Goal: Task Accomplishment & Management: Use online tool/utility

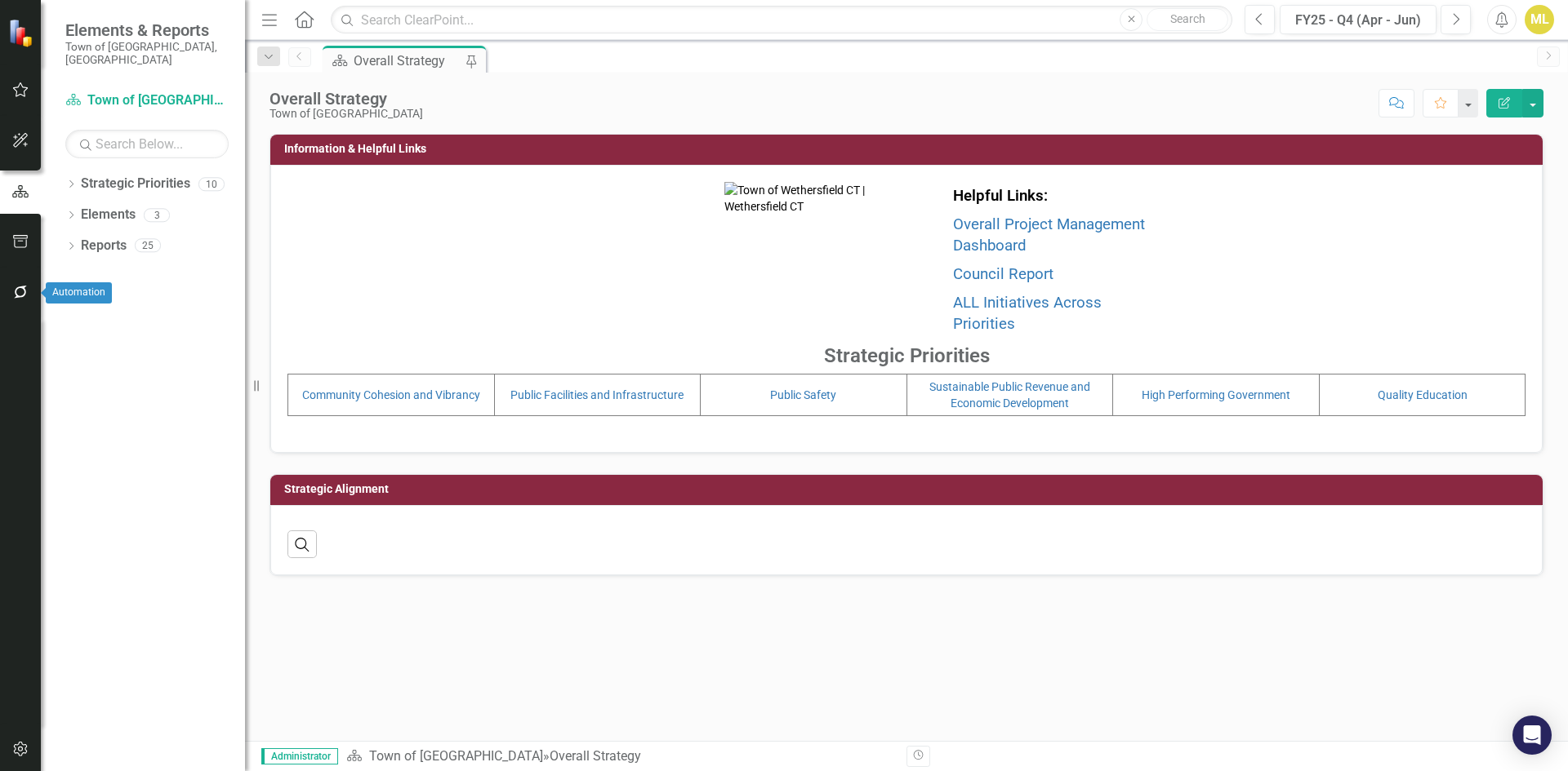
click at [19, 299] on icon "button" at bounding box center [21, 293] width 17 height 13
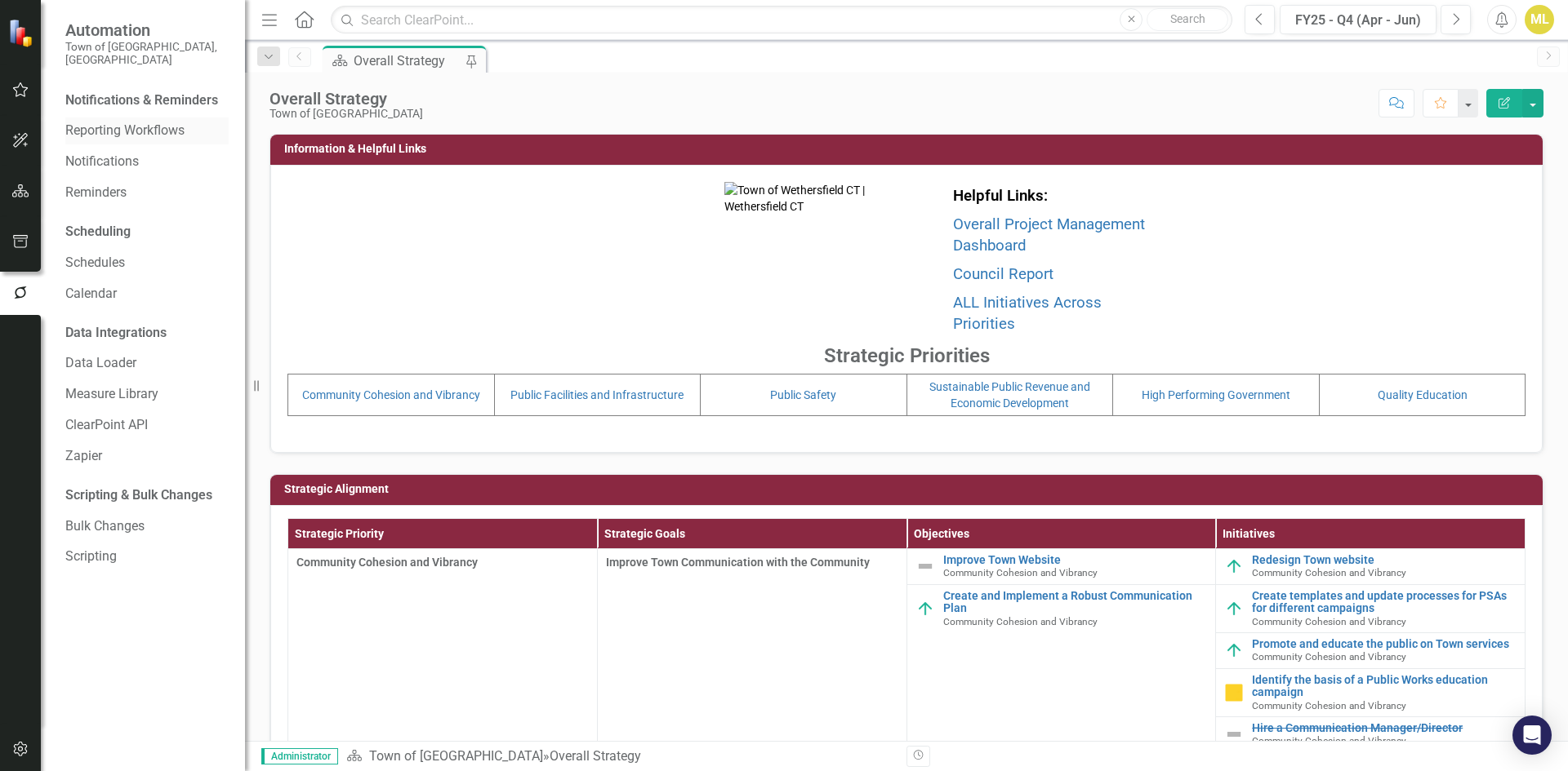
click at [134, 126] on link "Reporting Workflows" at bounding box center [146, 130] width 163 height 18
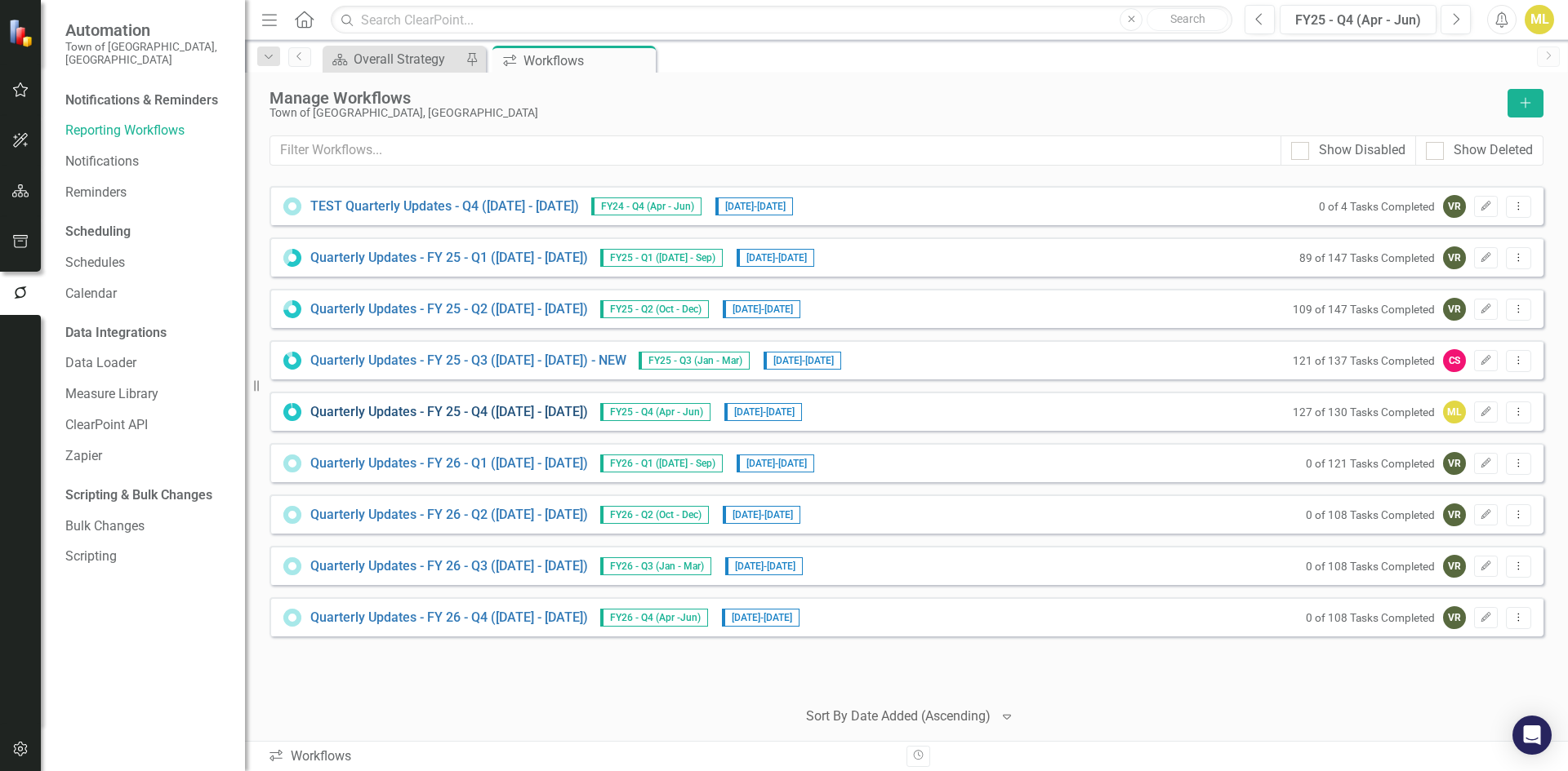
click at [527, 414] on link "Quarterly Updates - FY 25 - Q4 ([DATE] - [DATE])" at bounding box center [449, 412] width 278 height 18
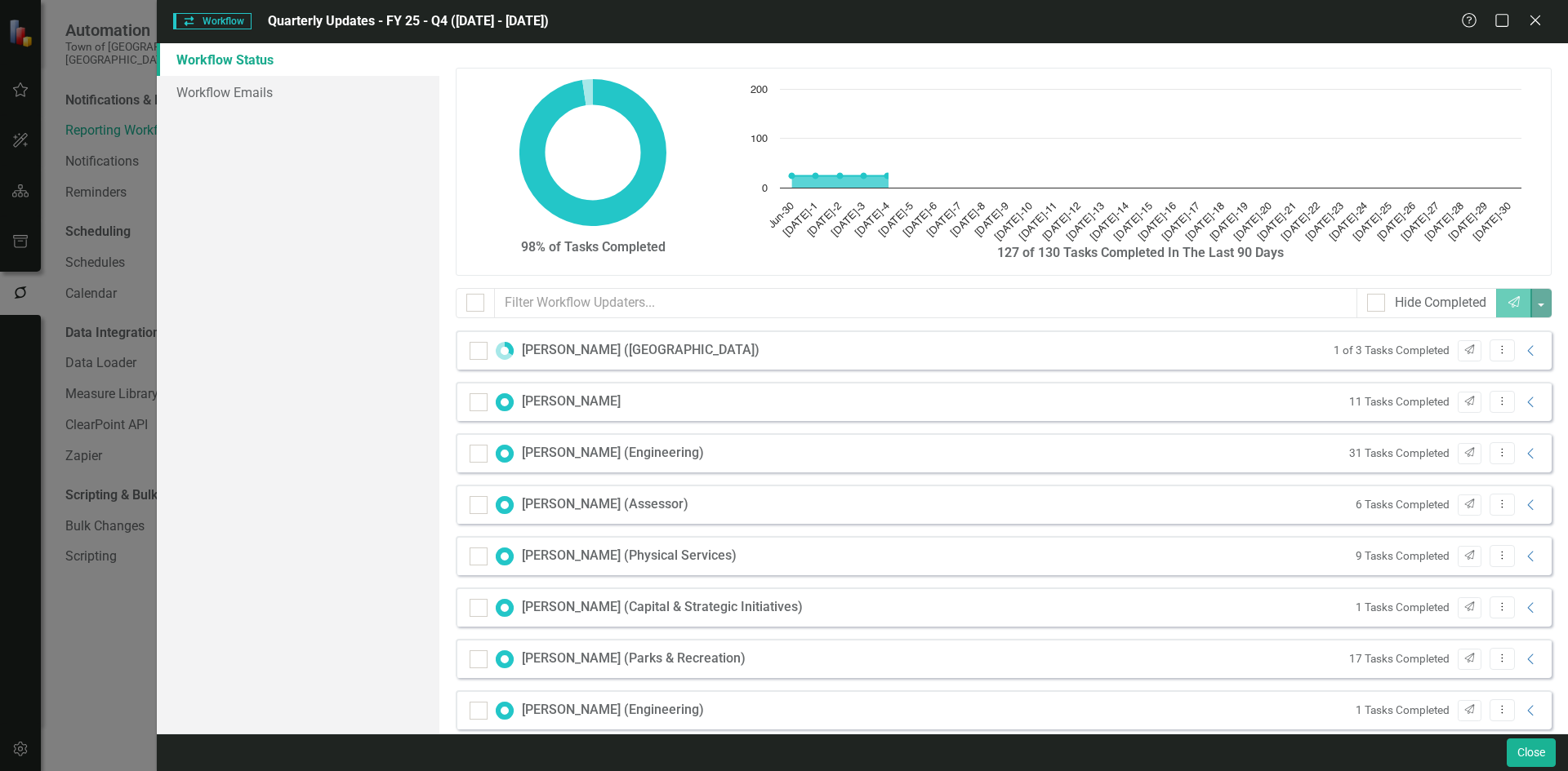
checkbox input "false"
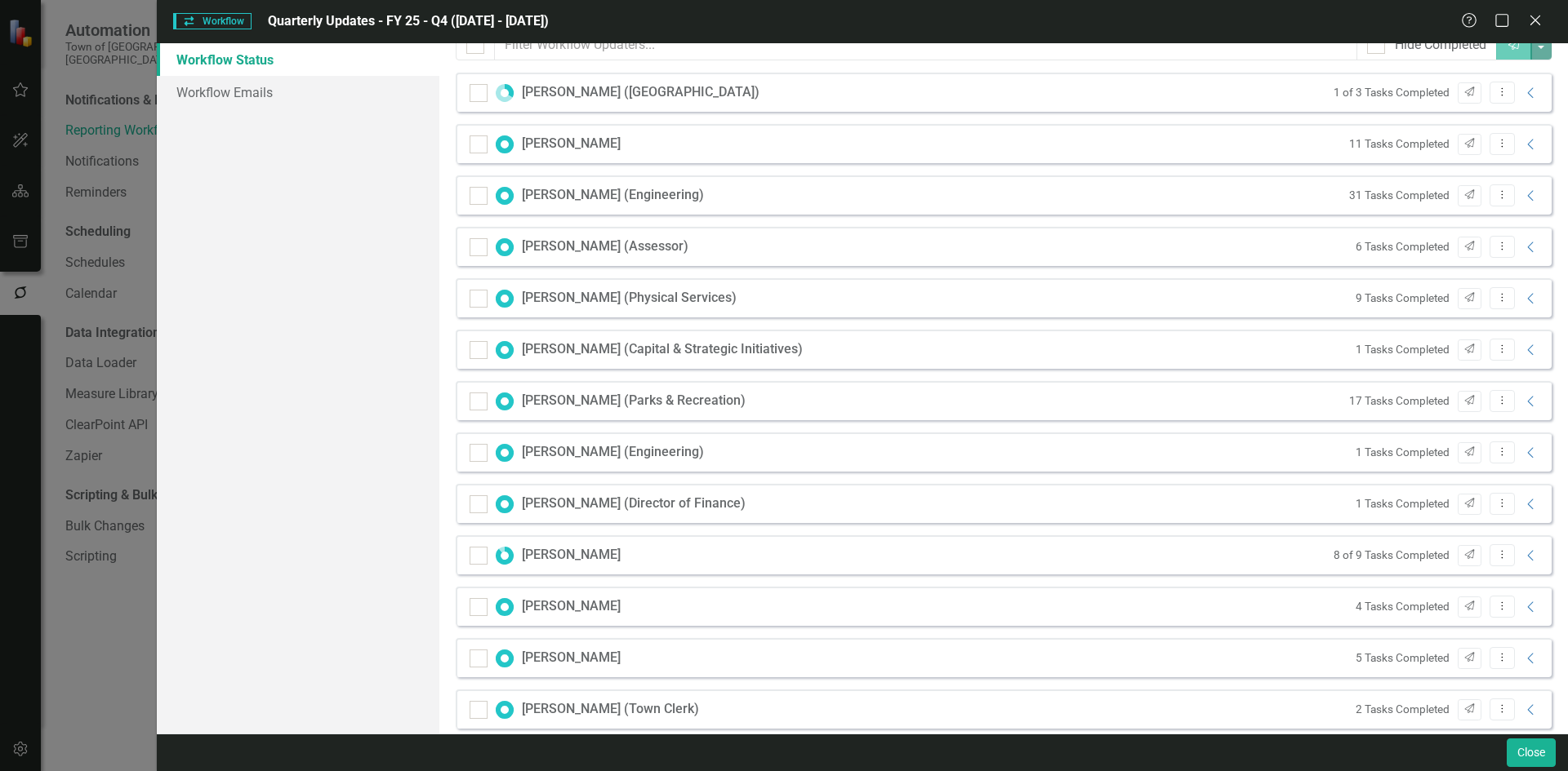
scroll to position [245, 0]
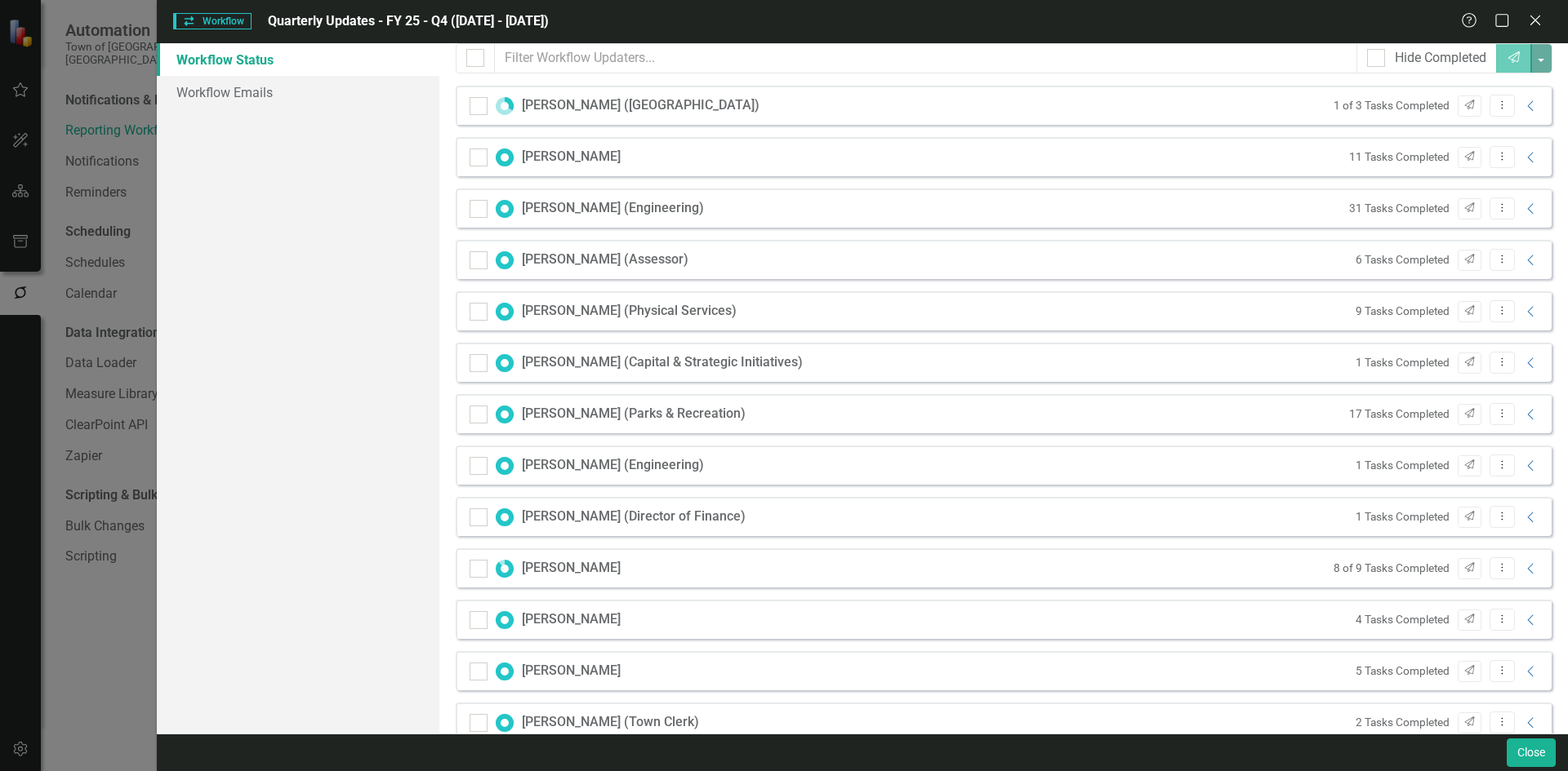
click at [1518, 165] on div "11 Tasks Completed Send Dropdown Menu Collapse" at bounding box center [1441, 157] width 199 height 22
click at [1523, 151] on icon "Collapse" at bounding box center [1531, 158] width 17 height 13
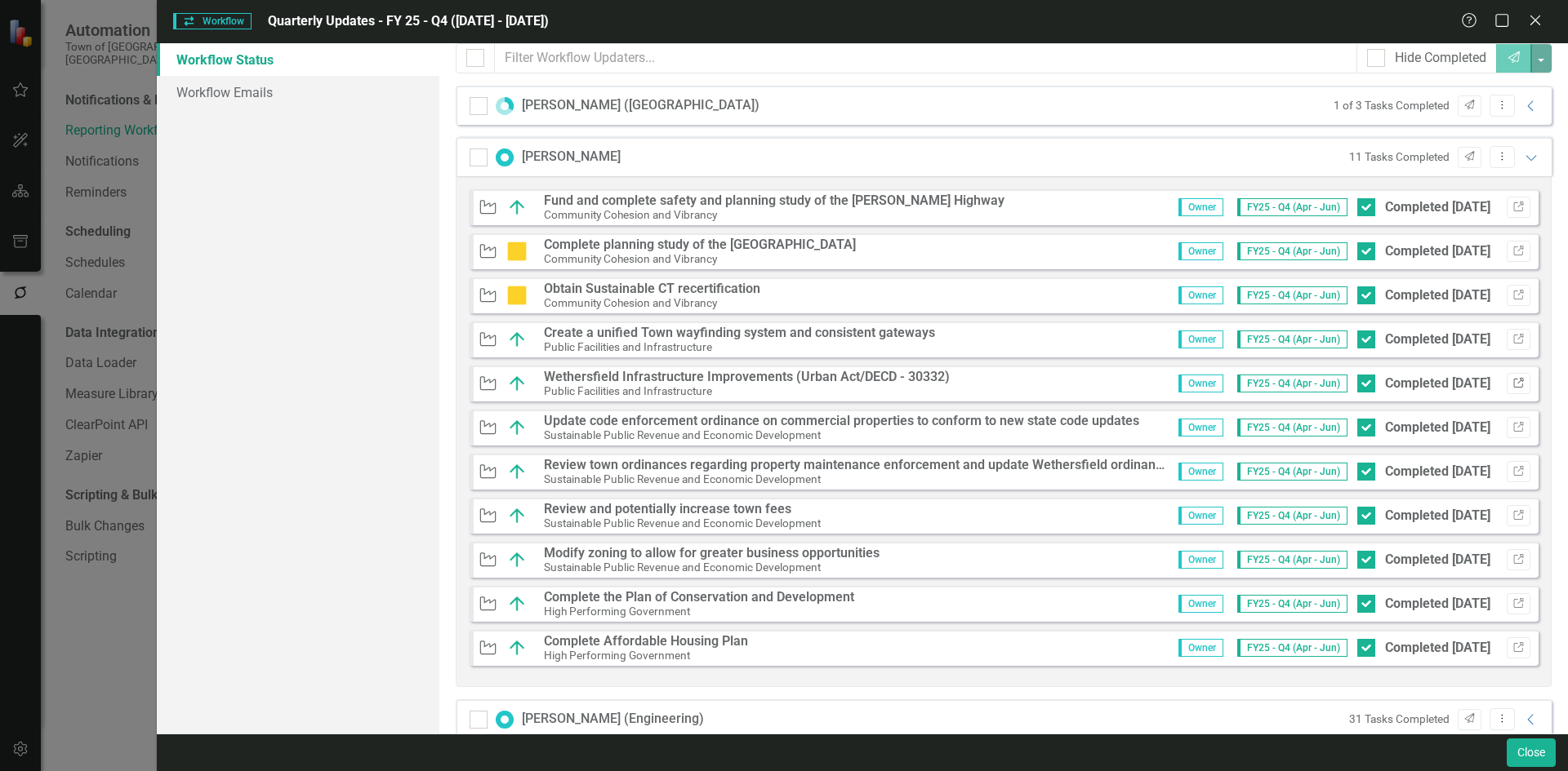
click at [1513, 386] on icon "button" at bounding box center [1518, 383] width 10 height 10
